Goal: Information Seeking & Learning: Learn about a topic

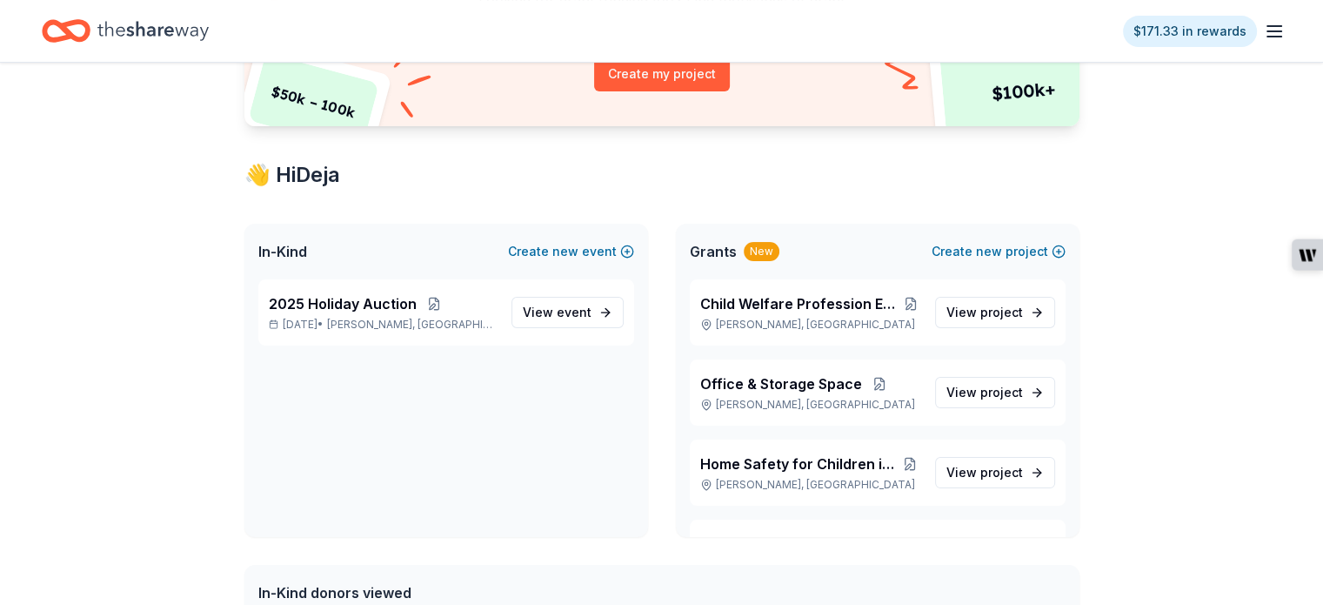
scroll to position [313, 0]
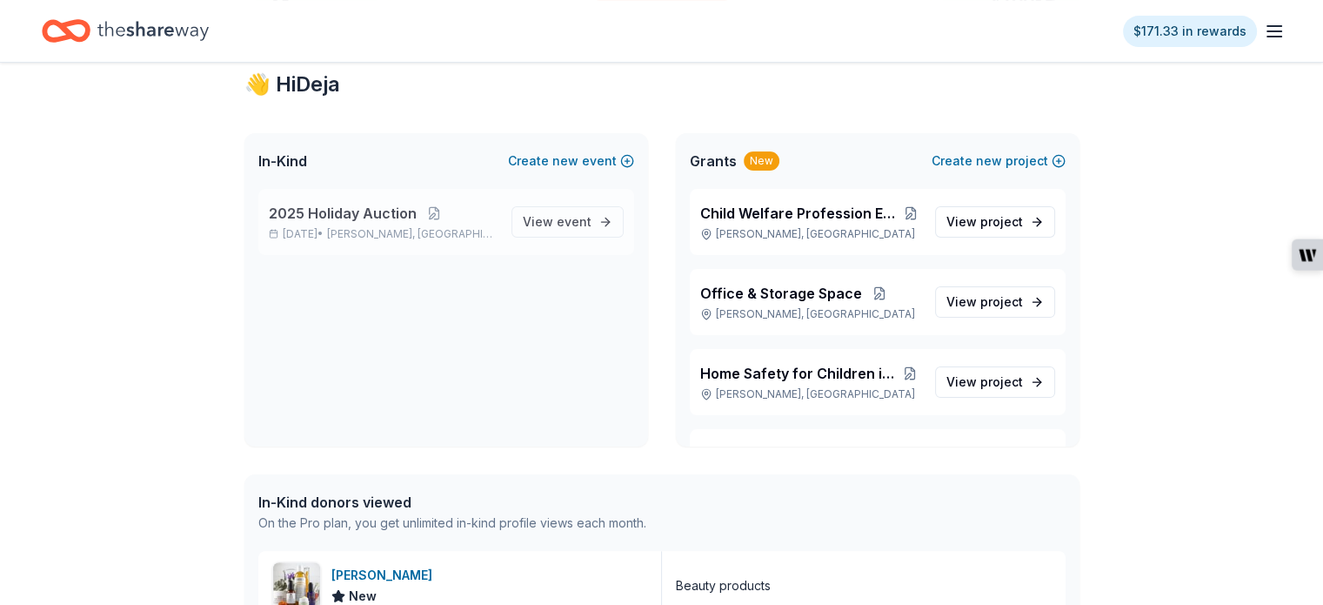
click at [482, 237] on p "Oct 01, 2025 • Warner Robins, GA" at bounding box center [383, 234] width 229 height 14
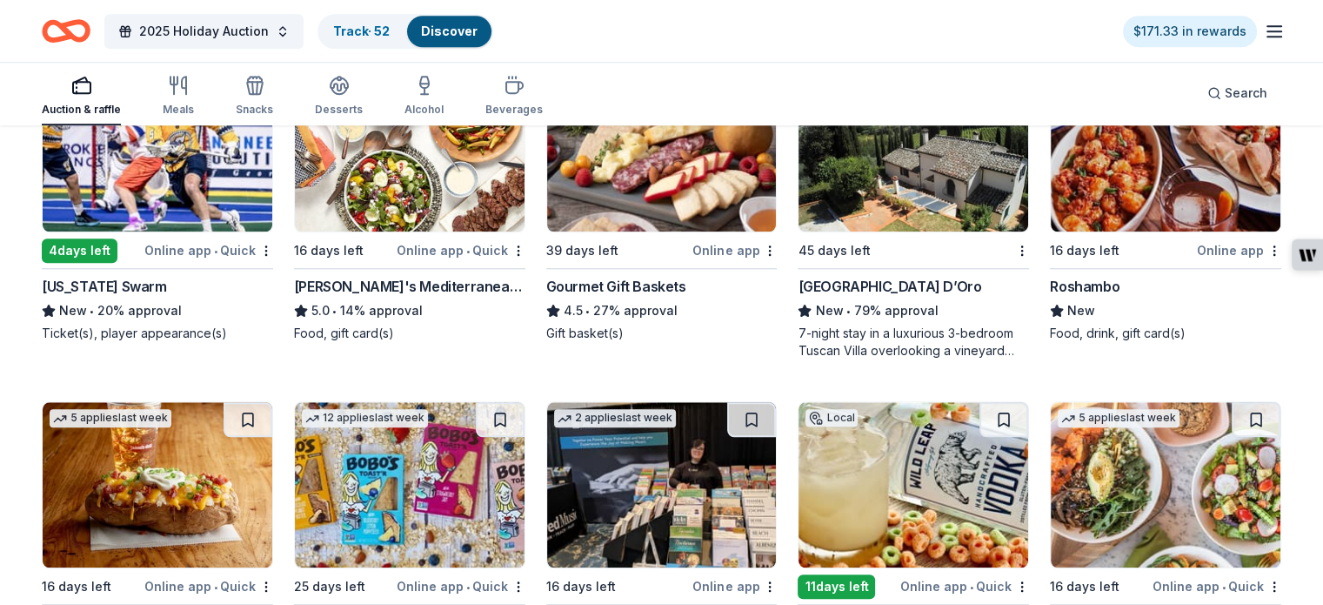
scroll to position [1671, 0]
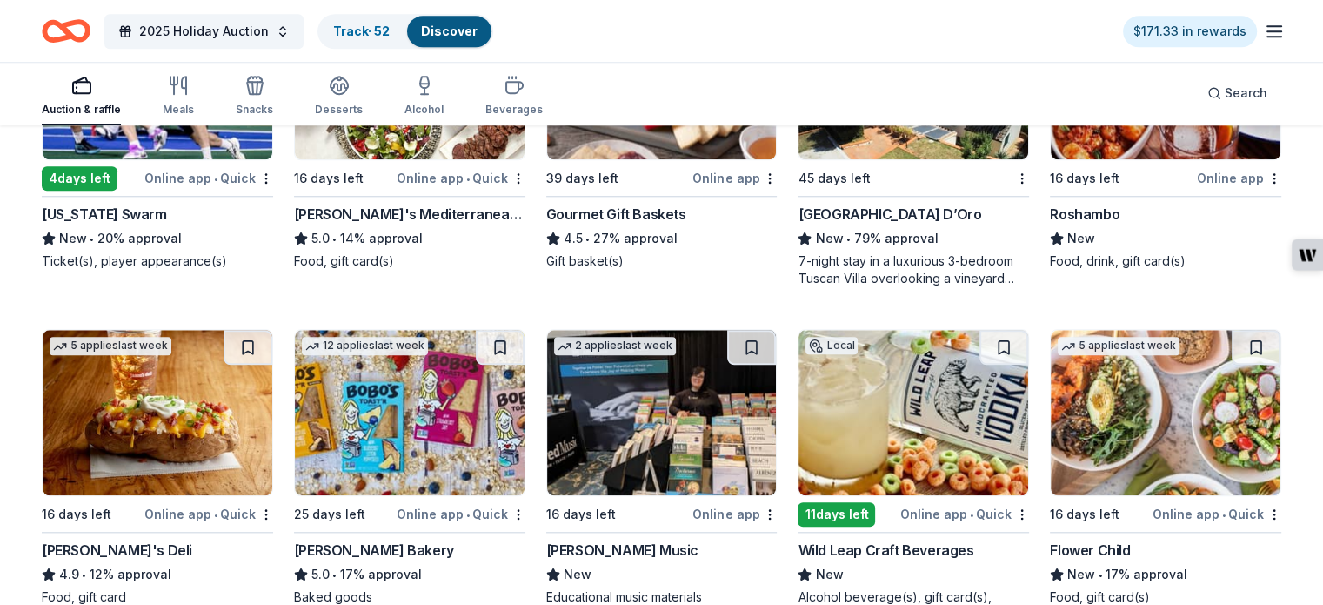
click at [114, 238] on div "New • 20% approval" at bounding box center [157, 238] width 231 height 21
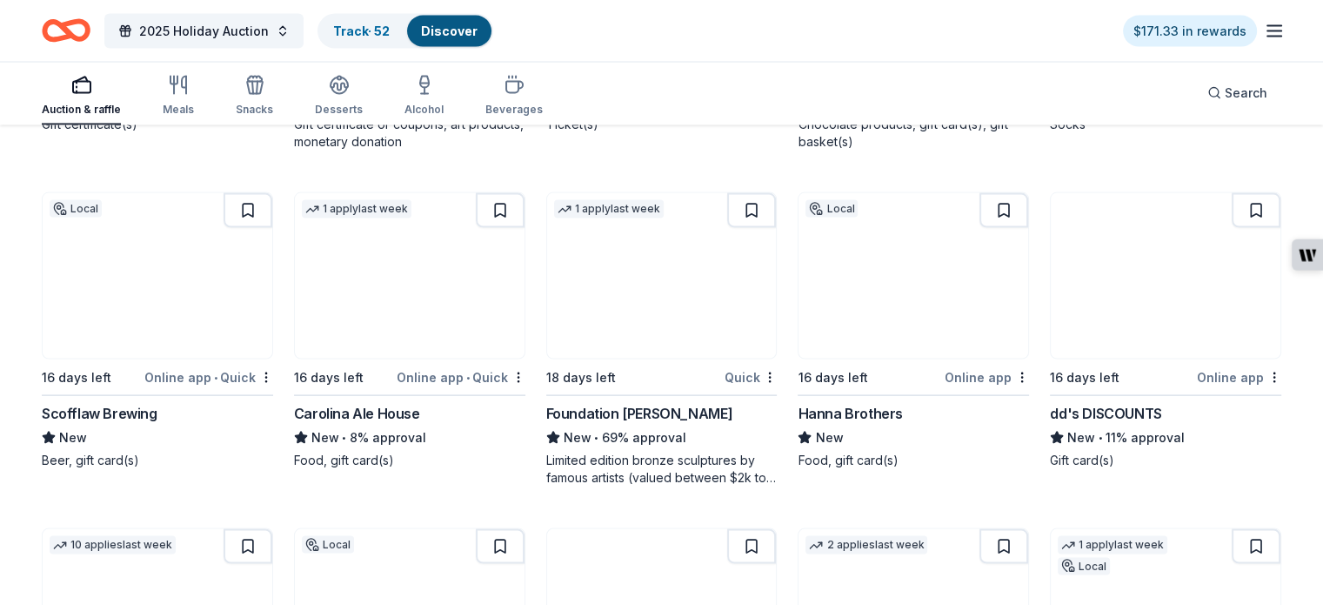
scroll to position [3496, 0]
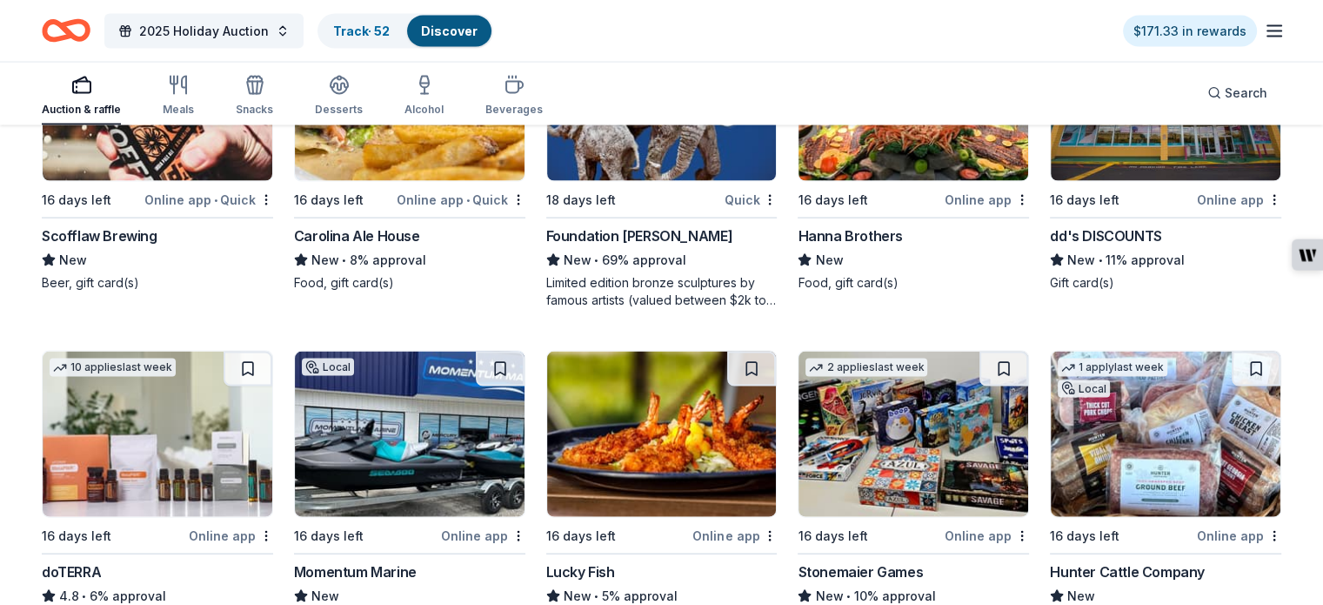
scroll to position [3822, 0]
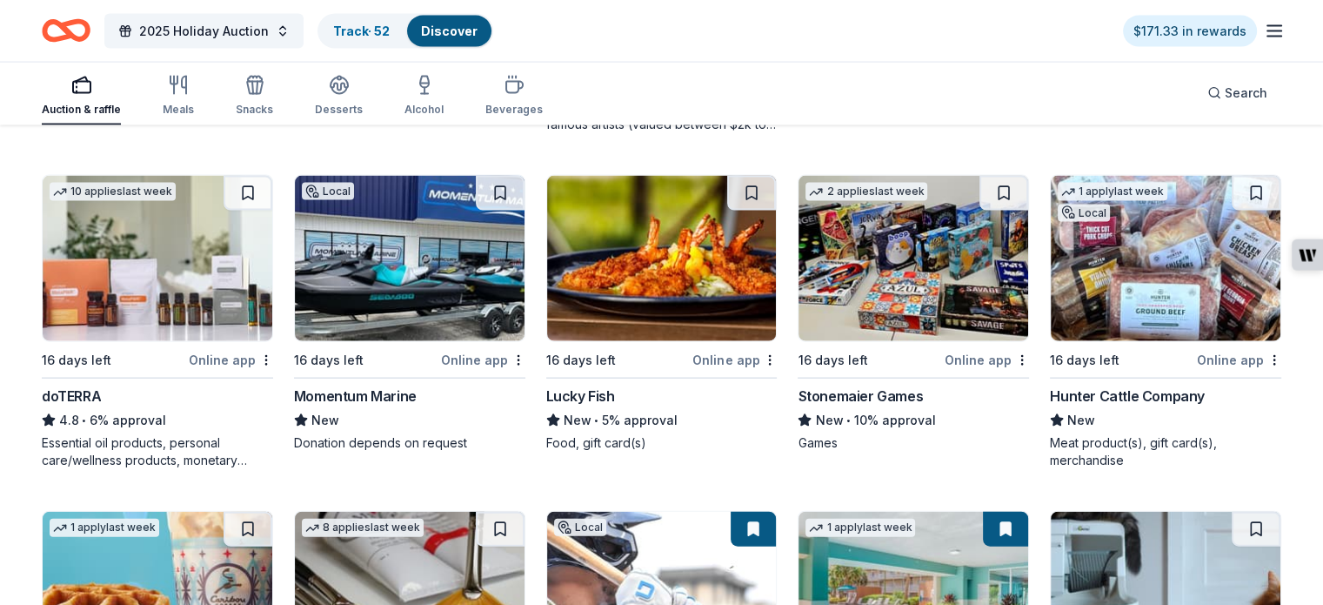
click at [442, 333] on img at bounding box center [410, 258] width 230 height 165
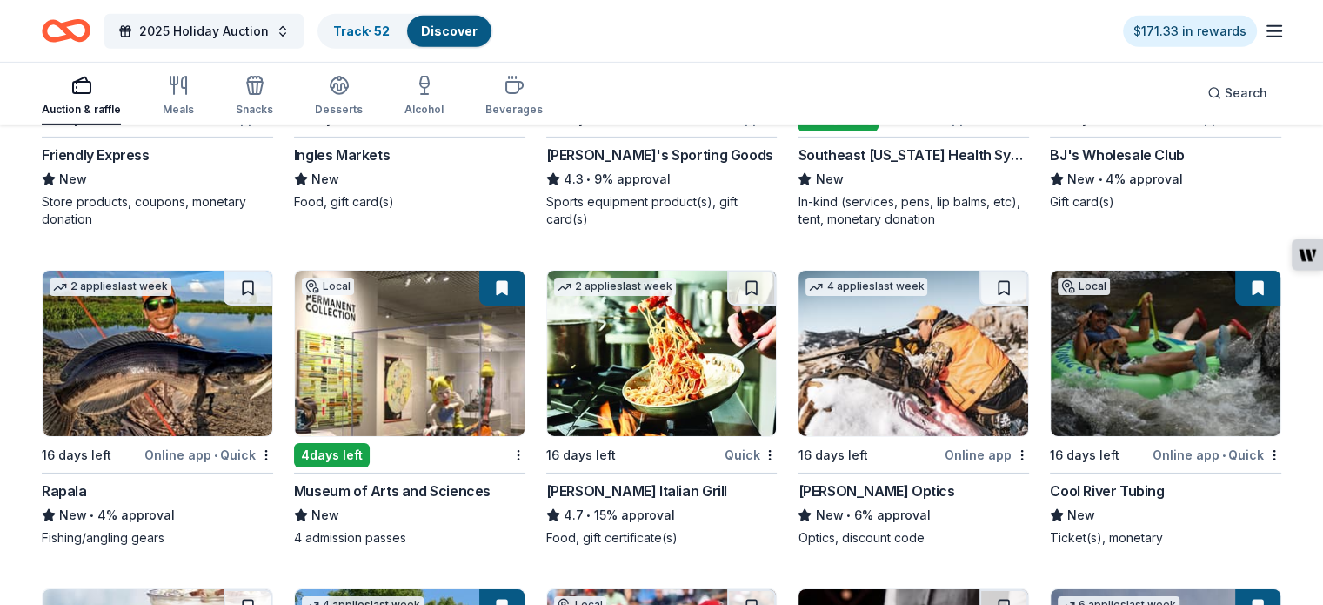
scroll to position [6254, 0]
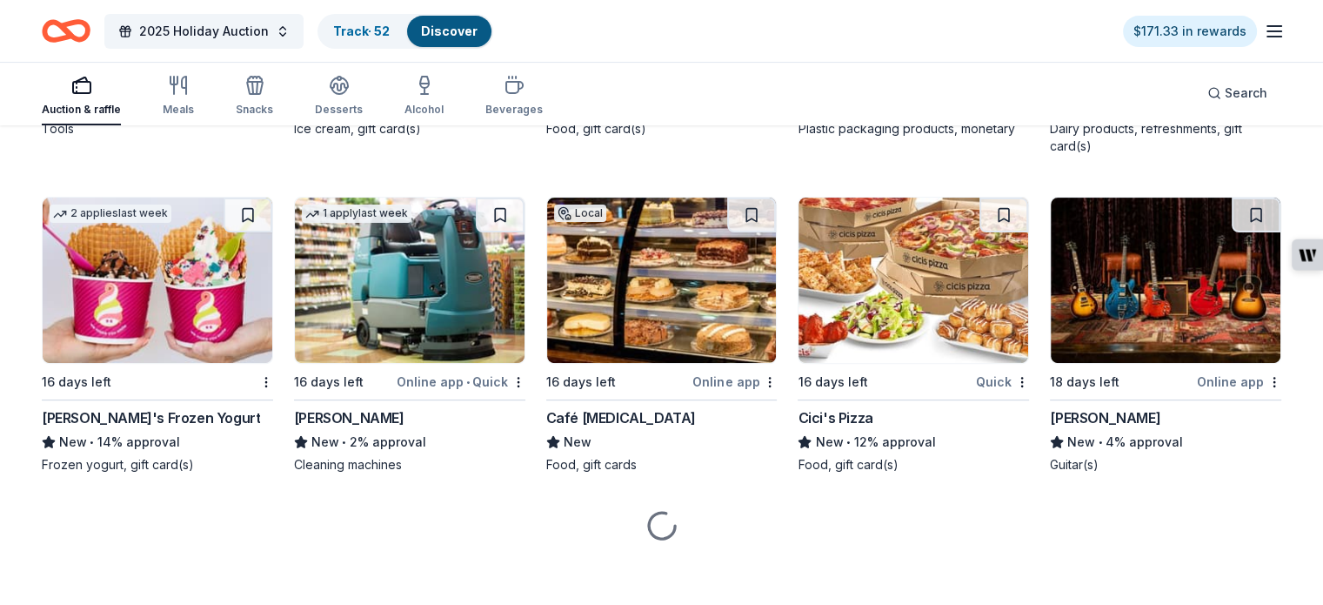
scroll to position [7110, 0]
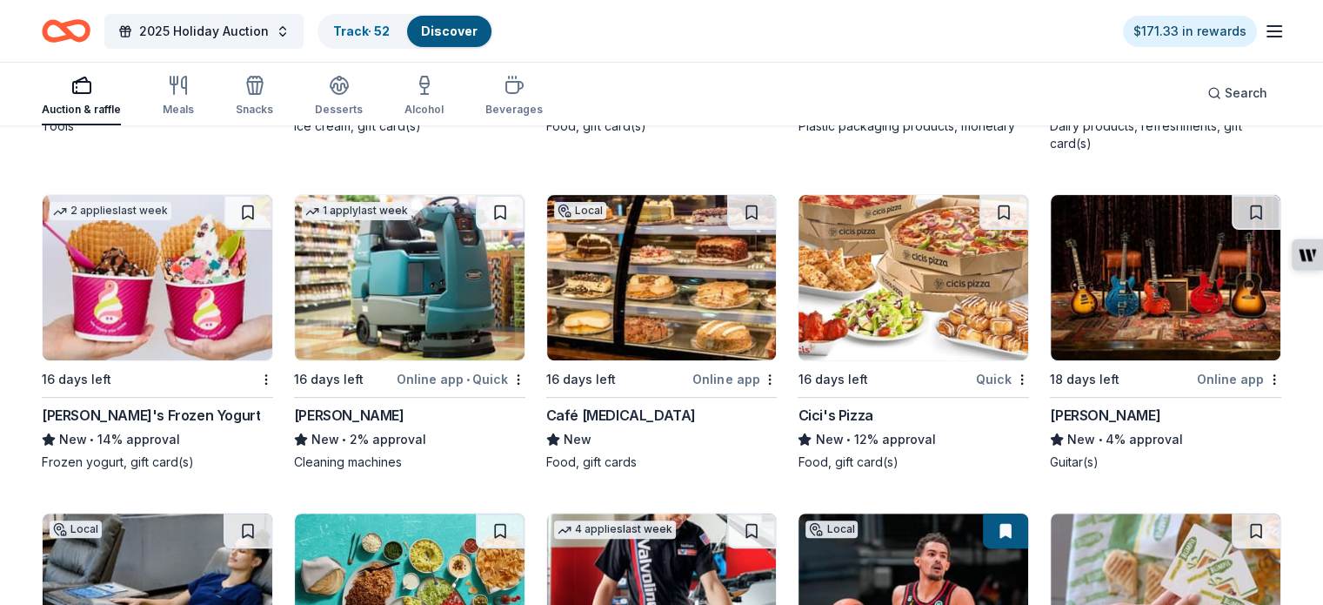
drag, startPoint x: 1278, startPoint y: 428, endPoint x: 1283, endPoint y: 420, distance: 9.0
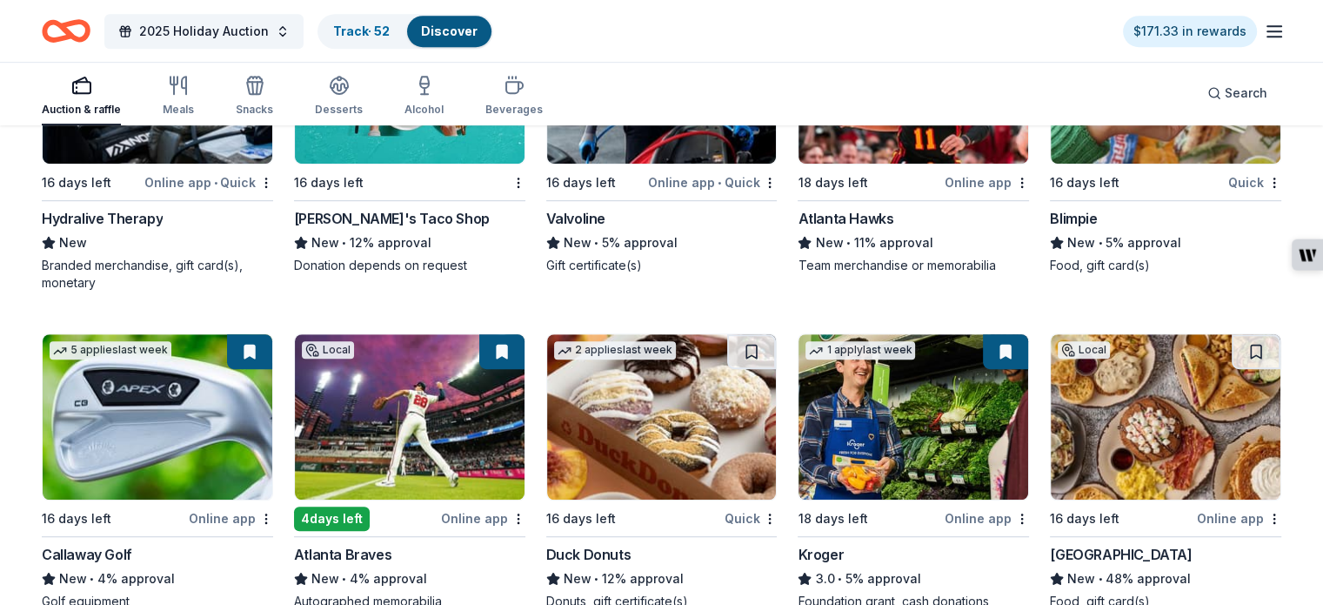
scroll to position [7781, 0]
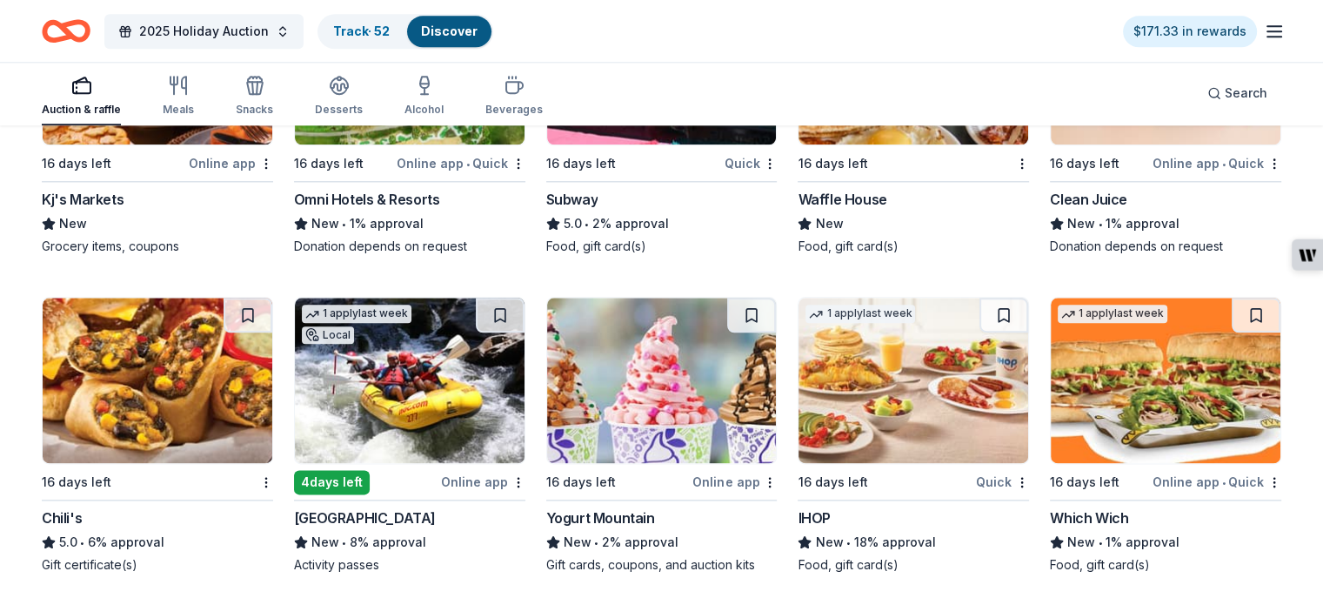
scroll to position [8652, 0]
